Goal: Task Accomplishment & Management: Manage account settings

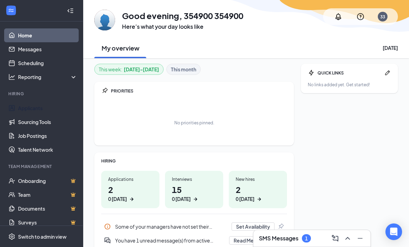
click at [54, 103] on link "Applicants" at bounding box center [47, 108] width 59 height 14
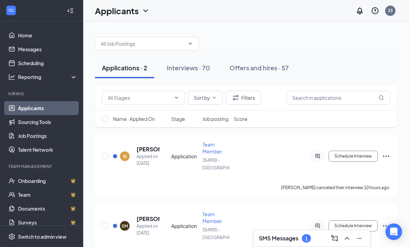
click at [296, 163] on div "IS Ibis Sanchez Applied on Oct 14 Application Team Member 354900 - Lake City Sc…" at bounding box center [246, 159] width 288 height 37
click at [316, 92] on input "text" at bounding box center [338, 98] width 104 height 14
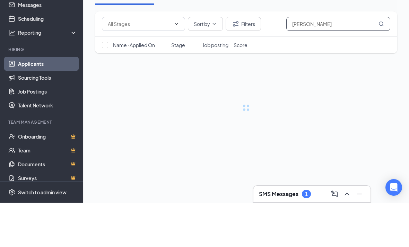
type input "Eli"
click at [342, 85] on div at bounding box center [246, 109] width 302 height 49
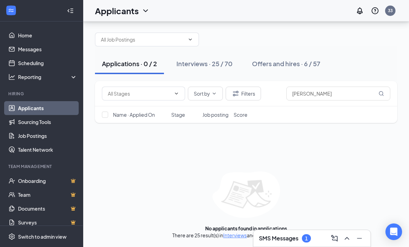
click at [220, 59] on div "Interviews · 25 / 70" at bounding box center [204, 63] width 56 height 9
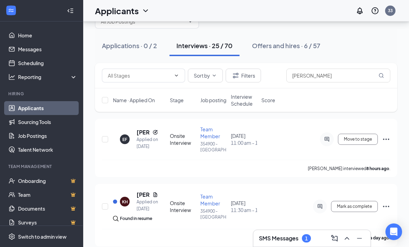
click at [385, 138] on icon "Ellipses" at bounding box center [386, 139] width 8 height 8
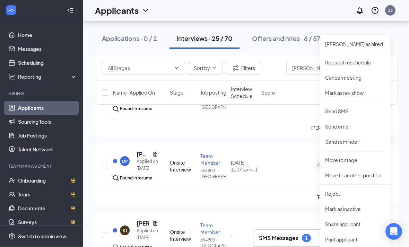
scroll to position [132, 0]
click at [370, 161] on p "Move to stage" at bounding box center [355, 160] width 60 height 7
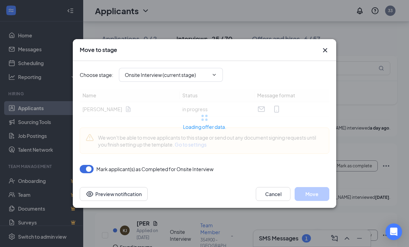
type input "Offer Letter (next stage)"
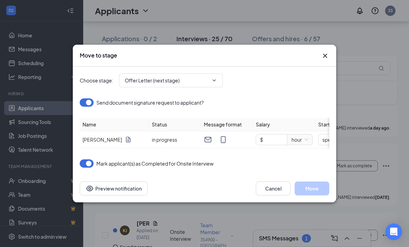
click at [275, 145] on input "$" at bounding box center [271, 139] width 31 height 10
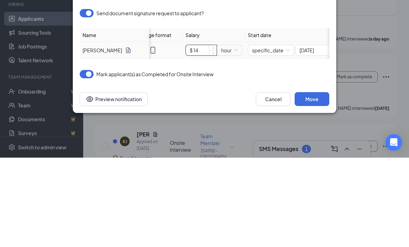
scroll to position [0, 74]
click at [278, 134] on span "specific_date" at bounding box center [267, 139] width 38 height 10
type input "$ 14"
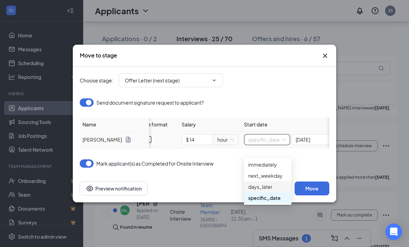
click at [278, 188] on div "days_later" at bounding box center [267, 187] width 39 height 8
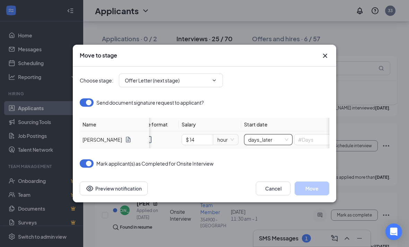
click at [313, 145] on input at bounding box center [318, 139] width 48 height 10
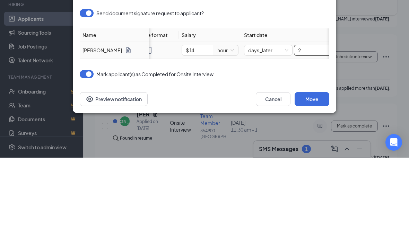
type input "2"
click at [282, 159] on div "Mark applicant(s) as Completed for Onsite Interview" at bounding box center [205, 163] width 250 height 8
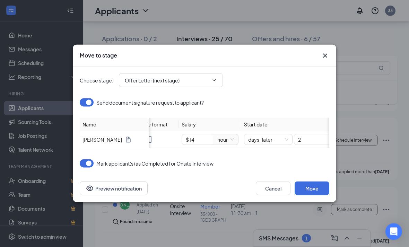
scroll to position [216, 0]
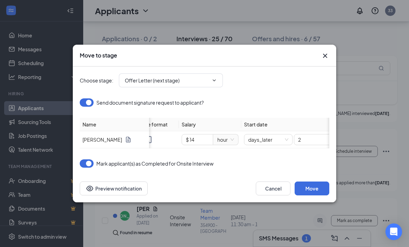
click at [316, 186] on button "Move" at bounding box center [312, 189] width 35 height 14
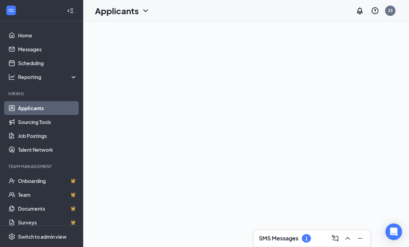
scroll to position [22, 0]
